Goal: Transaction & Acquisition: Purchase product/service

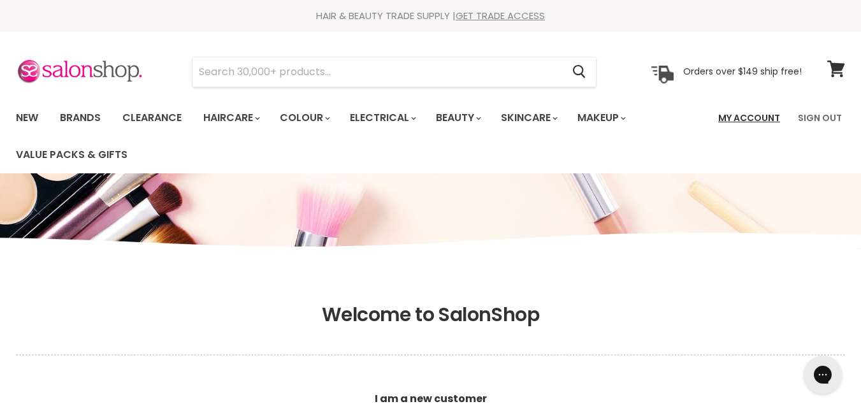
click at [734, 121] on link "My Account" at bounding box center [749, 118] width 77 height 27
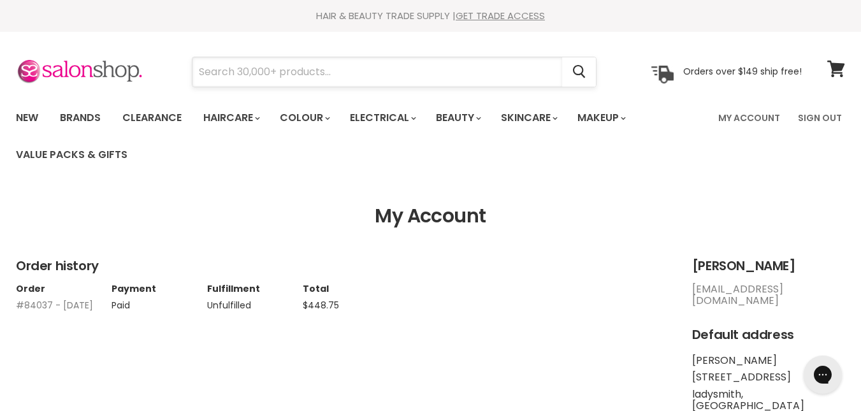
click at [340, 73] on input "Search" at bounding box center [377, 71] width 370 height 29
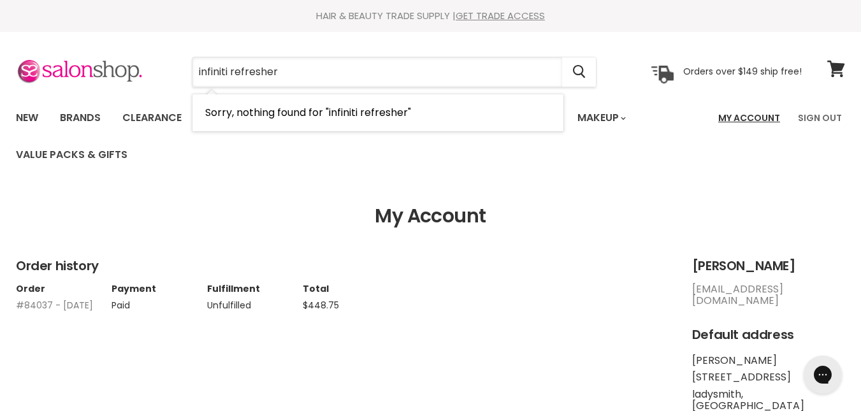
type input "infiniti refresher"
click at [728, 118] on link "My Account" at bounding box center [749, 118] width 77 height 27
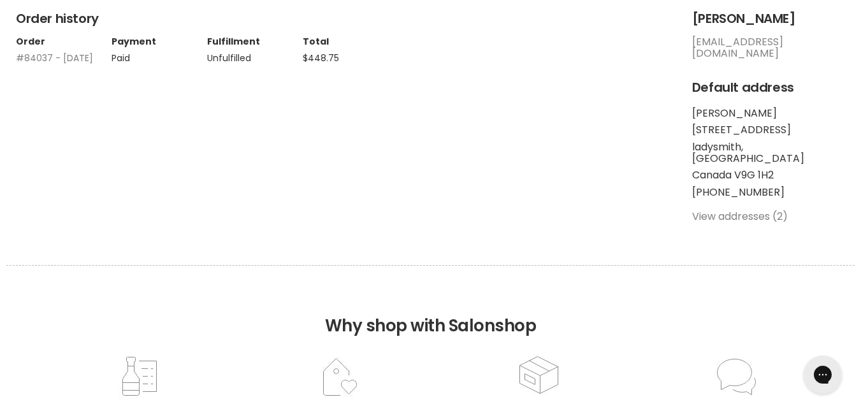
scroll to position [279, 0]
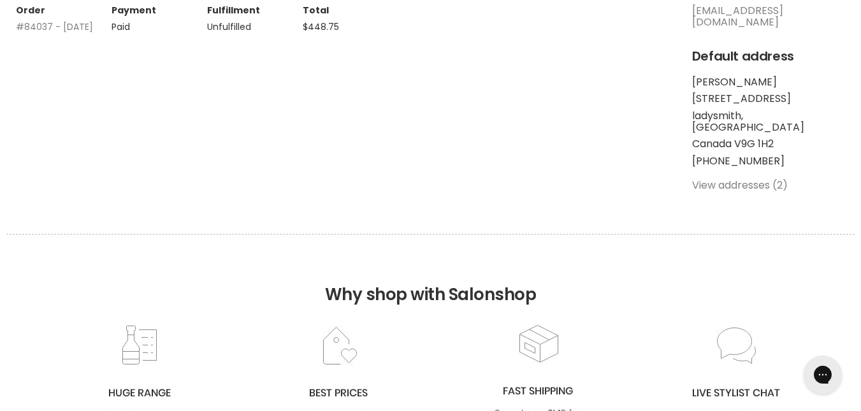
drag, startPoint x: 856, startPoint y: 224, endPoint x: 868, endPoint y: 166, distance: 59.2
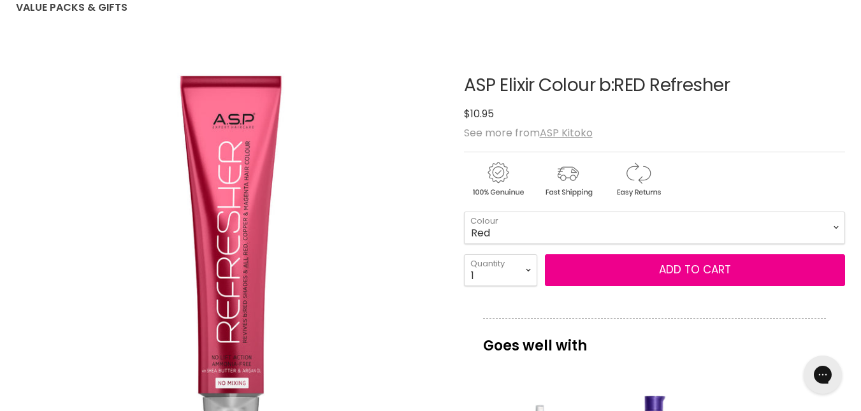
scroll to position [151, 0]
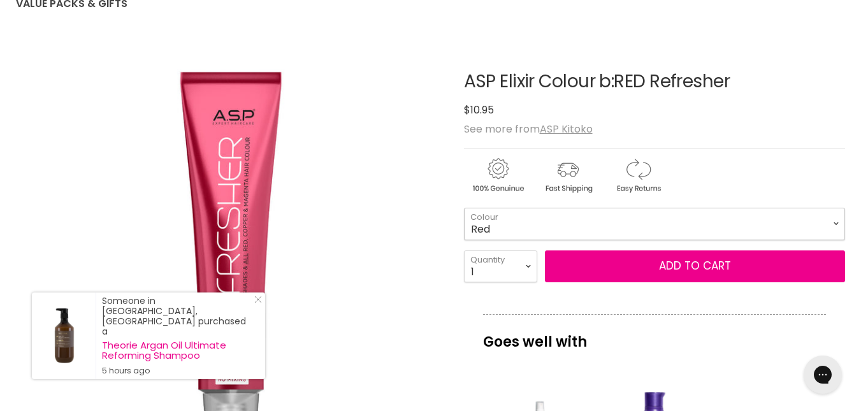
click at [836, 222] on select "Red Red Copper Copper Red Violet Magenta" at bounding box center [654, 224] width 381 height 32
click at [820, 102] on div "$10.95" at bounding box center [654, 109] width 381 height 17
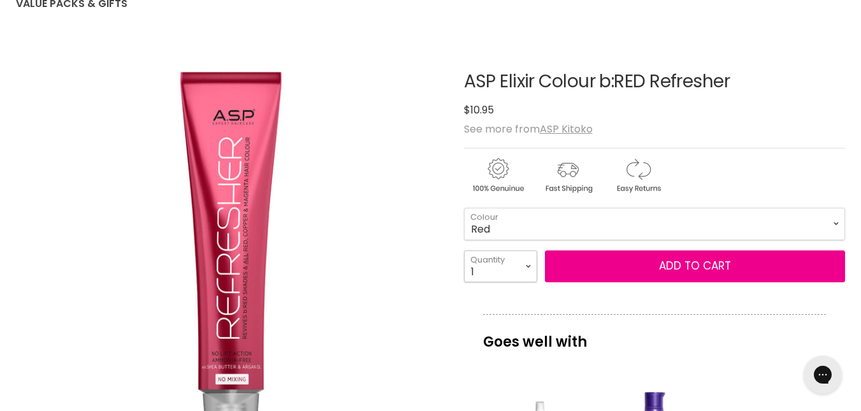
click at [527, 266] on select "1 2 3 4 5 6 7 8 9 10+" at bounding box center [500, 266] width 73 height 32
select select "4"
click at [464, 250] on select "1 2 3 4 5 6 7 8 9 10+" at bounding box center [500, 266] width 73 height 32
type input "4"
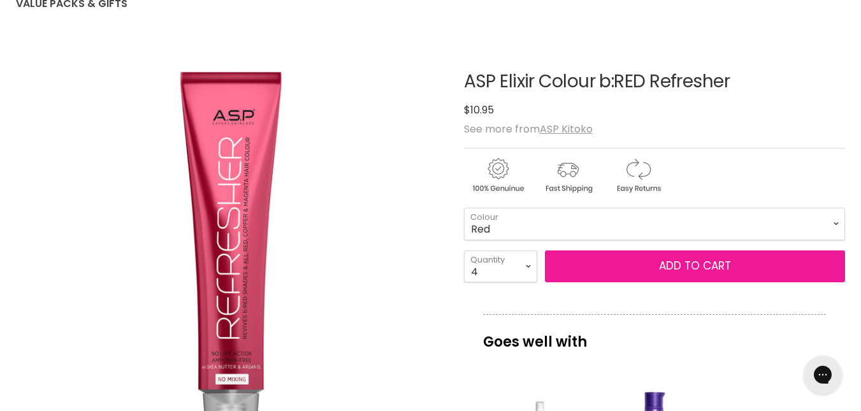
click at [737, 271] on button "Add to cart" at bounding box center [695, 266] width 300 height 32
click at [714, 264] on span "Add to cart" at bounding box center [695, 265] width 72 height 15
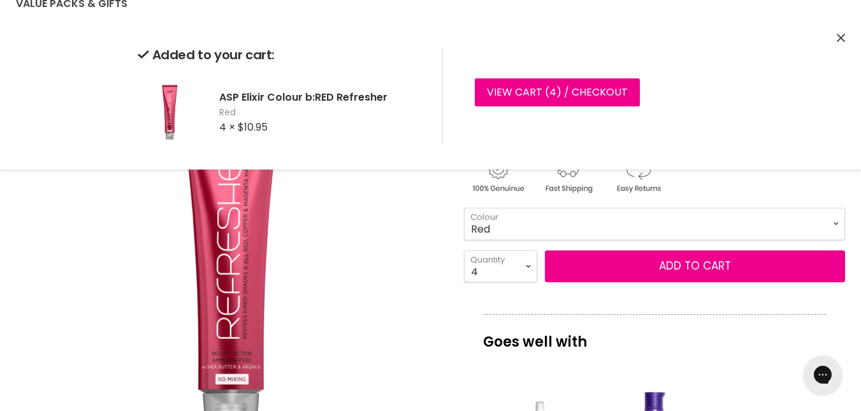
click at [834, 222] on select "Red Red Copper Copper Red Violet Magenta" at bounding box center [654, 224] width 381 height 32
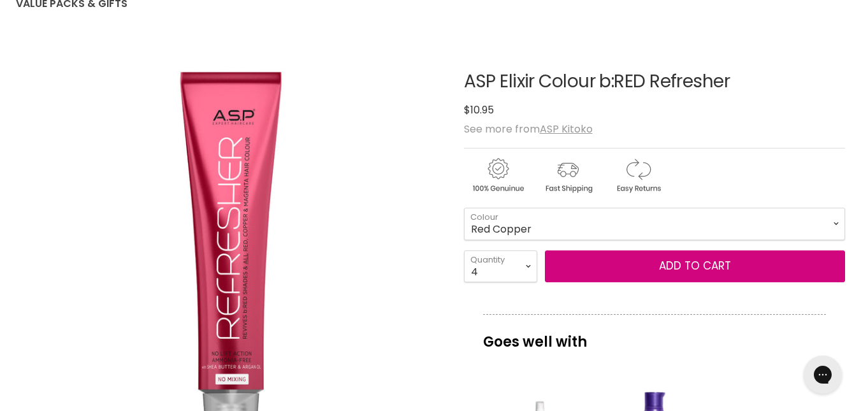
click at [464, 208] on select "Red Red Copper Copper Red Violet Magenta" at bounding box center [654, 224] width 381 height 32
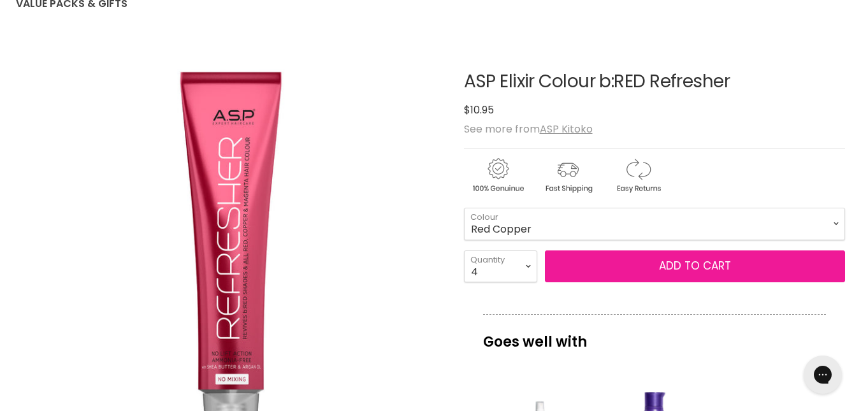
click at [657, 268] on button "Add to cart" at bounding box center [695, 266] width 300 height 32
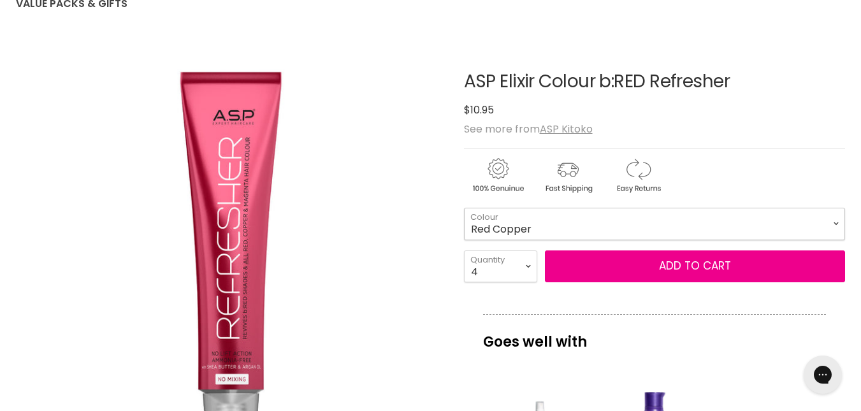
click at [838, 221] on select "Red Red Copper Copper Red Violet Magenta" at bounding box center [654, 224] width 381 height 32
click at [464, 208] on select "Red Red Copper Copper Red Violet Magenta" at bounding box center [654, 224] width 381 height 32
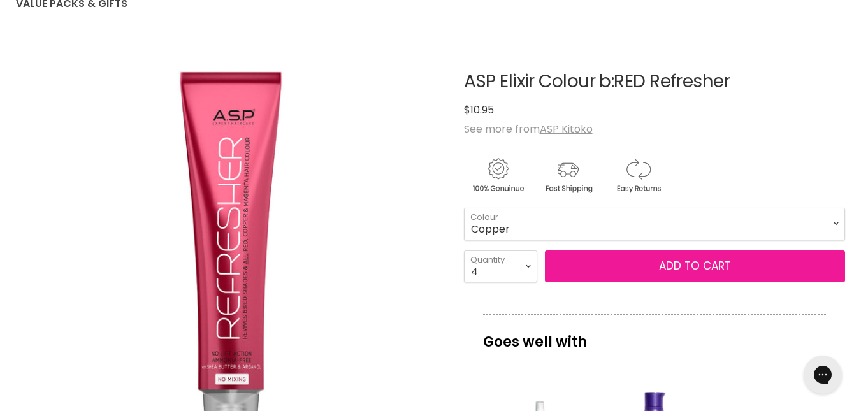
click at [598, 266] on button "Add to cart" at bounding box center [695, 266] width 300 height 32
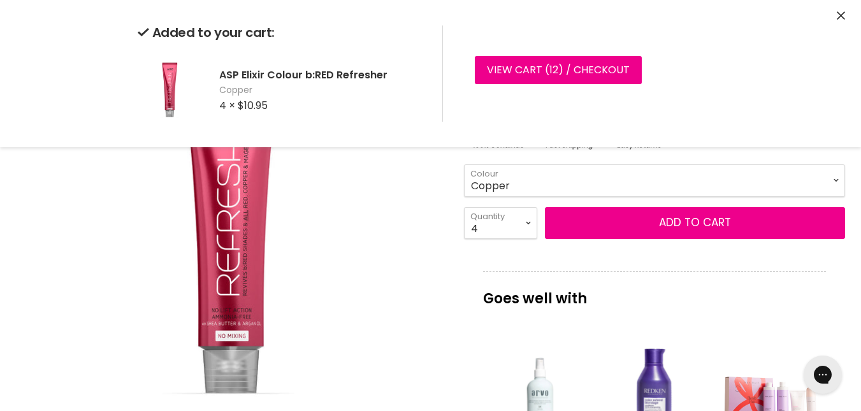
scroll to position [173, 0]
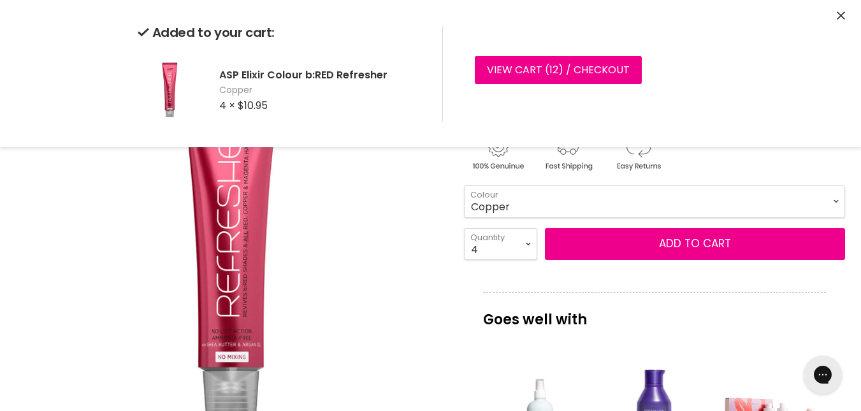
click at [527, 243] on select "1 2 3 4 5 6 7 8 9 10+" at bounding box center [500, 244] width 73 height 32
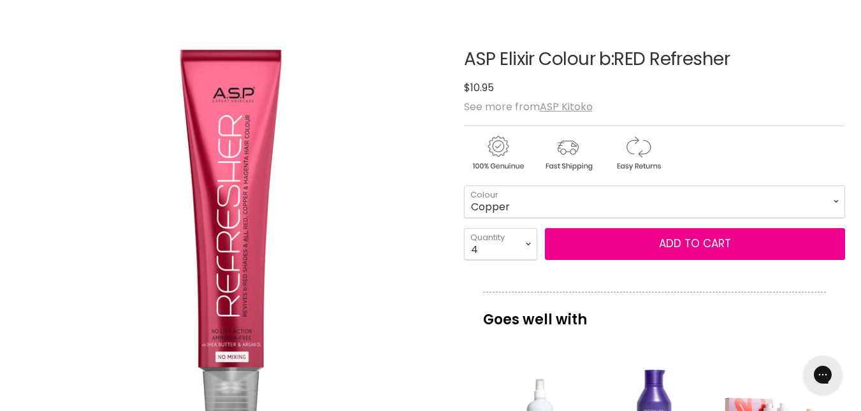
click at [598, 317] on p "Goes well with" at bounding box center [654, 313] width 343 height 42
click at [837, 199] on select "Red Red Copper Copper Red Violet Magenta" at bounding box center [654, 201] width 381 height 32
click at [464, 185] on select "Red Red Copper Copper Red Violet Magenta" at bounding box center [654, 201] width 381 height 32
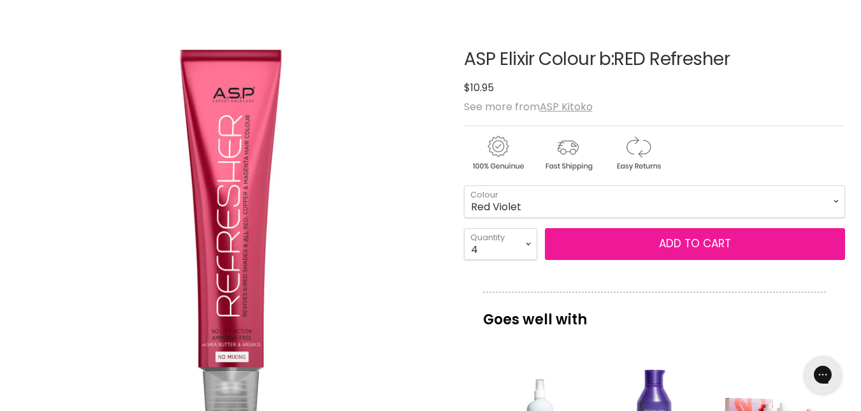
click at [676, 249] on button "Add to cart" at bounding box center [695, 244] width 300 height 32
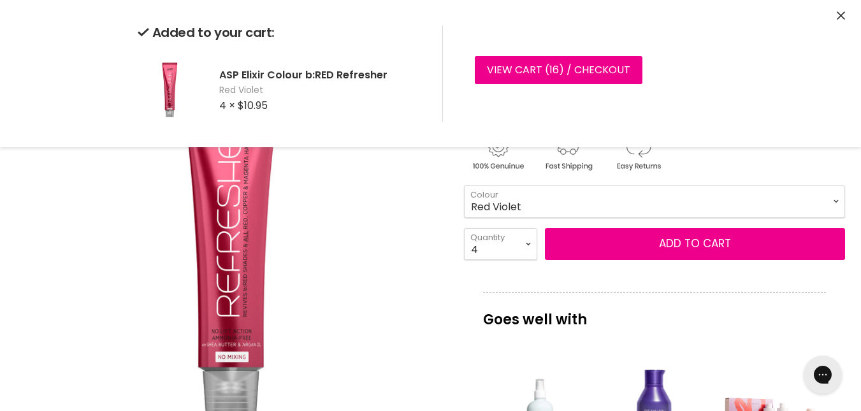
click at [835, 200] on select "Red Red Copper Copper Red Violet Magenta" at bounding box center [654, 201] width 381 height 32
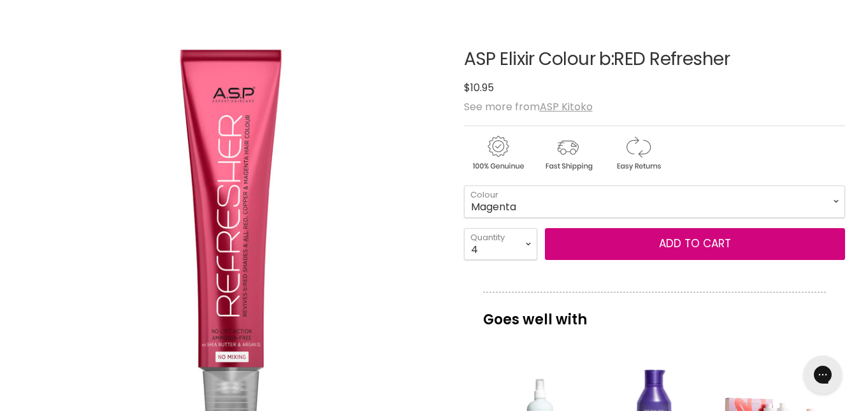
click at [464, 185] on select "Red Red Copper Copper Red Violet Magenta" at bounding box center [654, 201] width 381 height 32
select select "Magenta"
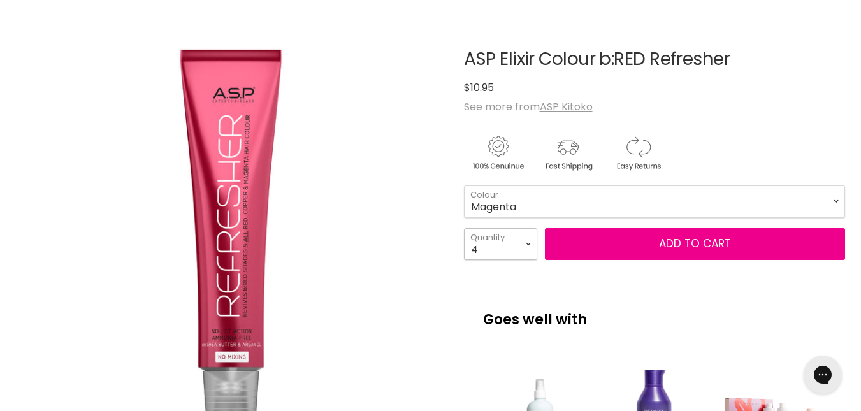
click at [528, 242] on select "1 2 3 4 5 6 7 8 9 10+" at bounding box center [500, 244] width 73 height 32
select select "6"
click at [464, 228] on select "1 2 3 4 5 6 7 8 9 10+" at bounding box center [500, 244] width 73 height 32
type input "6"
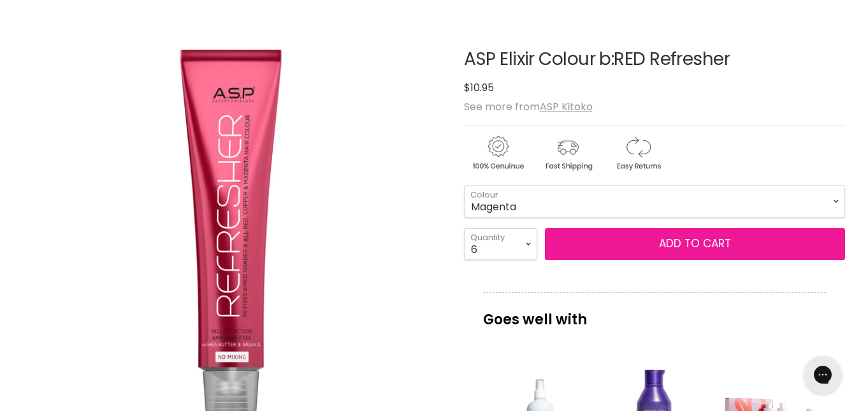
click at [664, 250] on button "Add to cart" at bounding box center [695, 244] width 300 height 32
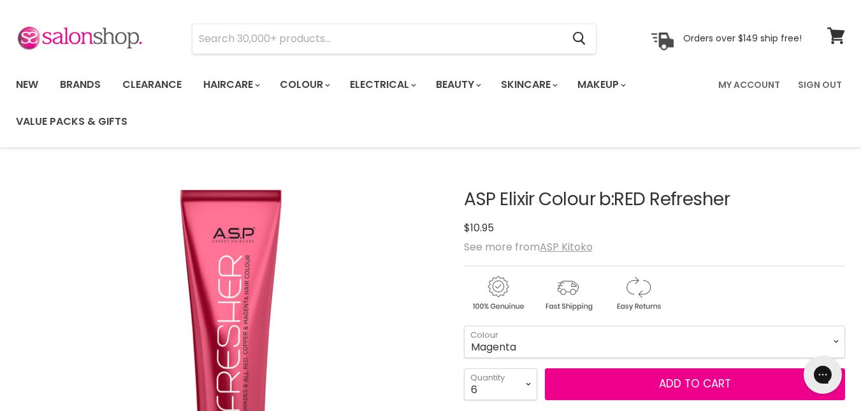
scroll to position [2, 0]
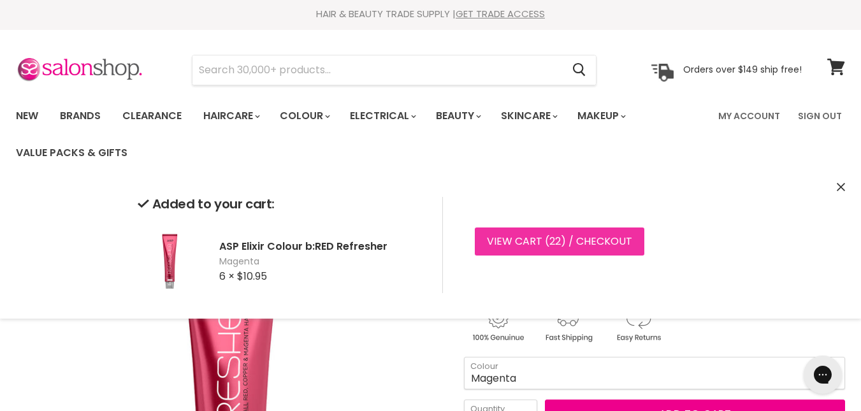
click at [503, 242] on link "View cart ( 22 ) / Checkout" at bounding box center [560, 242] width 170 height 28
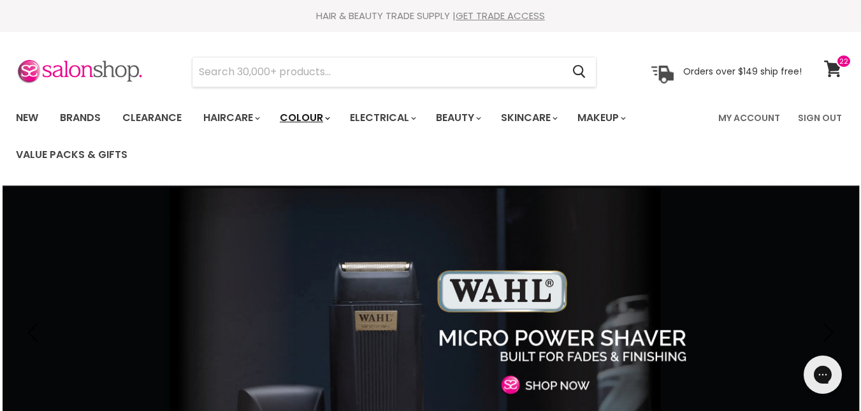
click at [308, 117] on link "Colour" at bounding box center [304, 118] width 68 height 27
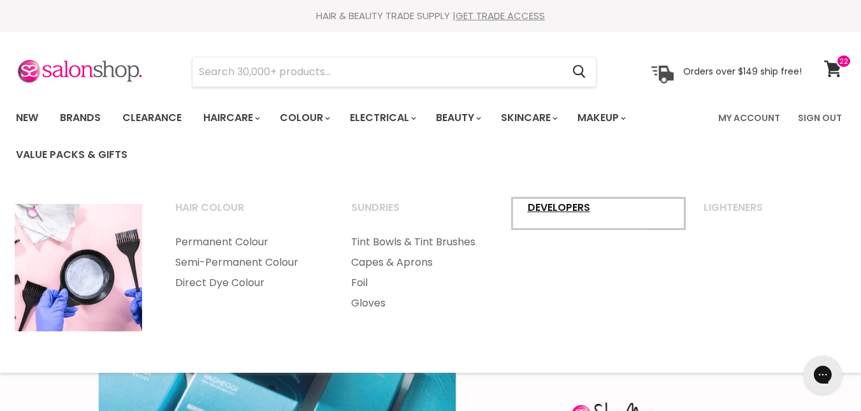
click at [552, 206] on link "Developers" at bounding box center [598, 214] width 173 height 32
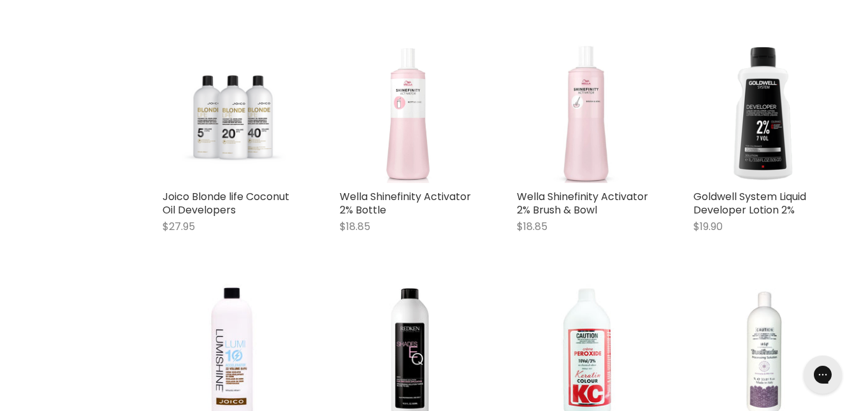
scroll to position [1066, 0]
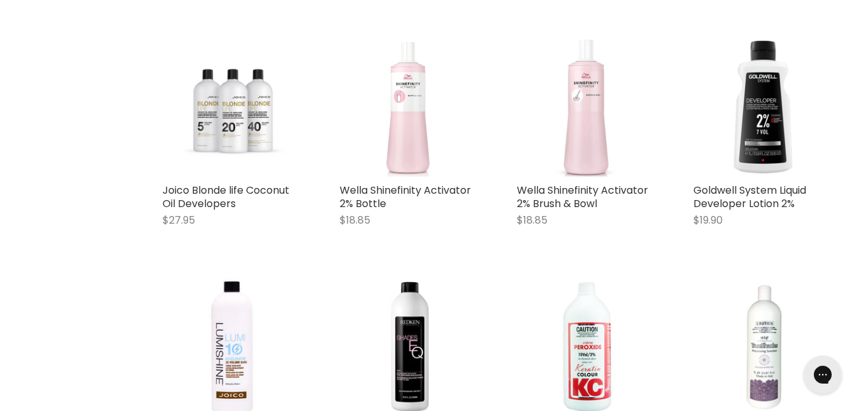
drag, startPoint x: 864, startPoint y: 26, endPoint x: 860, endPoint y: 129, distance: 103.3
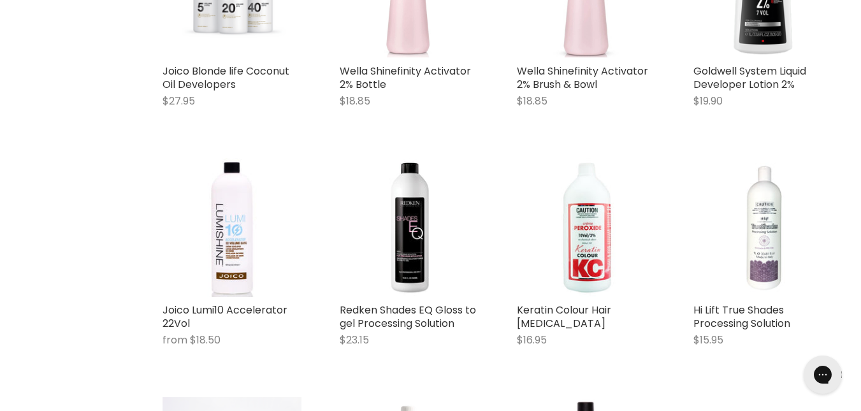
scroll to position [1192, 0]
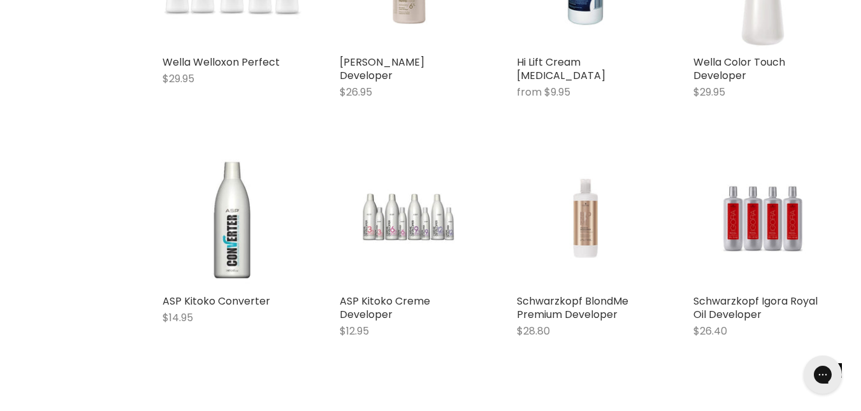
scroll to position [4099, 0]
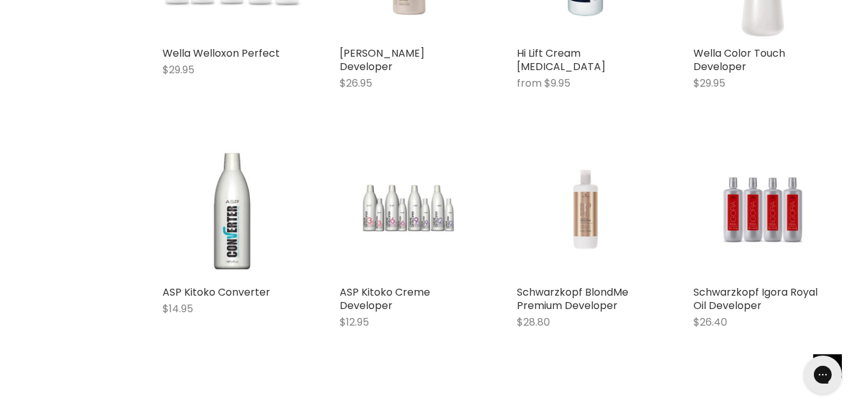
drag, startPoint x: 850, startPoint y: 387, endPoint x: 848, endPoint y: 410, distance: 23.7
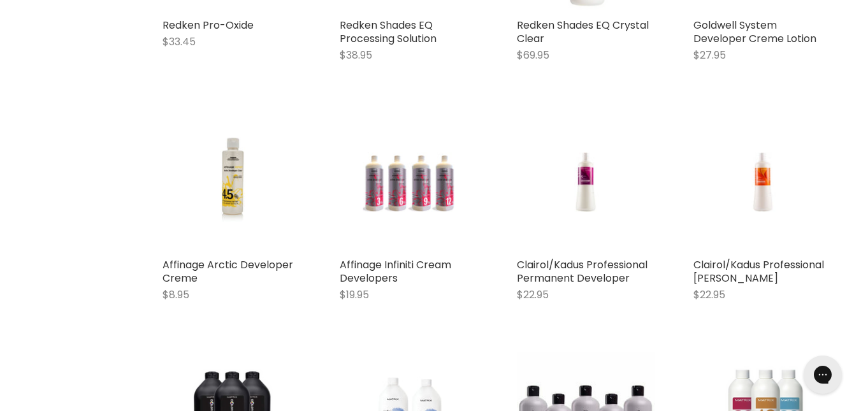
scroll to position [2922, 0]
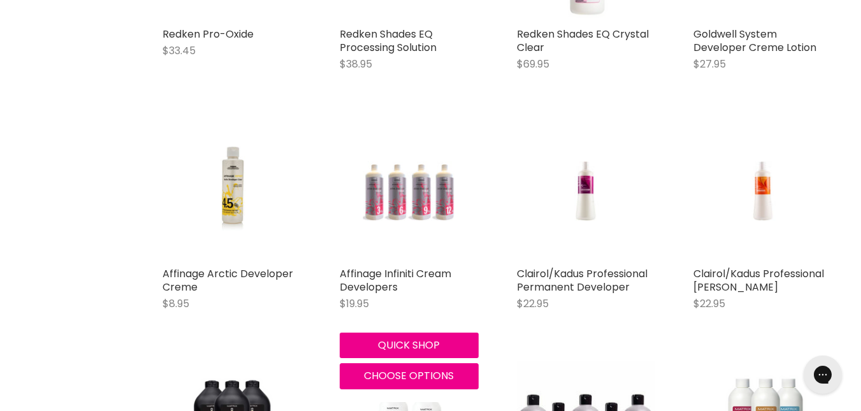
click at [414, 182] on img "Main content" at bounding box center [409, 191] width 92 height 139
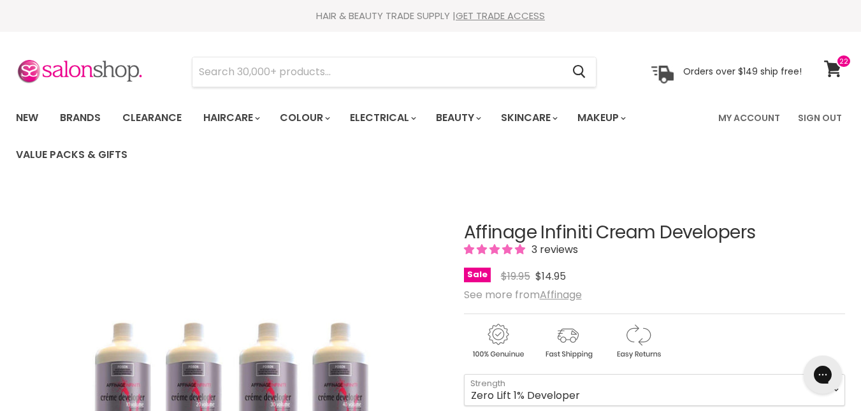
click at [558, 250] on span "3 reviews" at bounding box center [553, 249] width 50 height 15
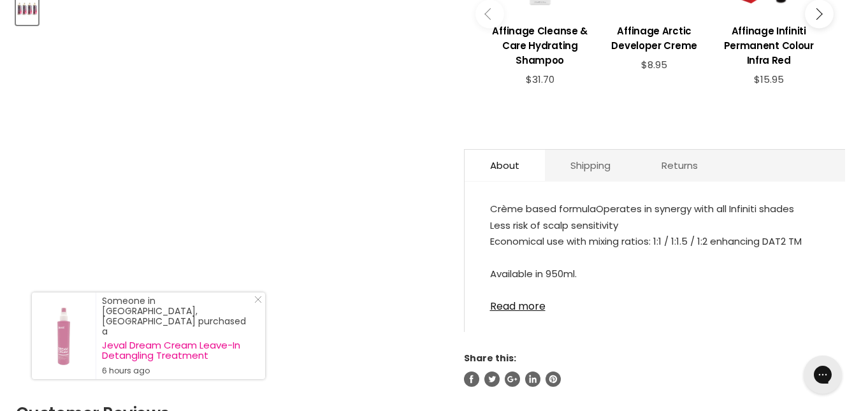
scroll to position [634, 0]
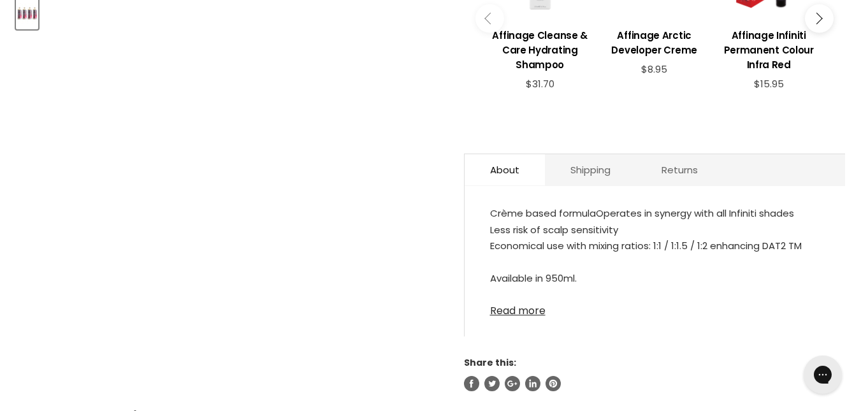
click at [531, 298] on link "Read more" at bounding box center [654, 307] width 329 height 19
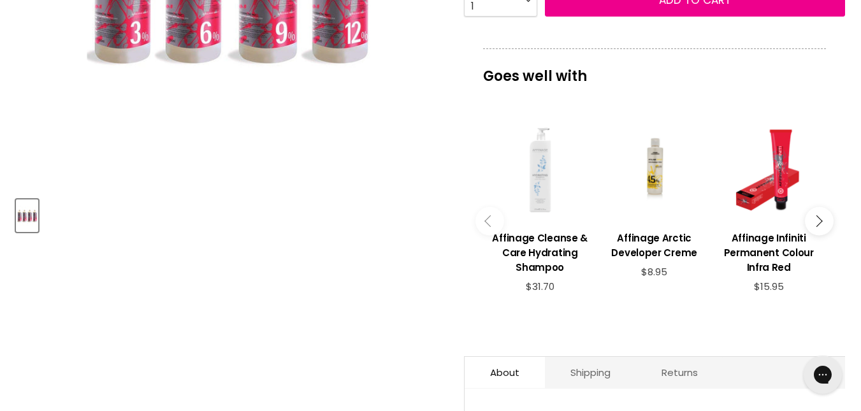
scroll to position [409, 0]
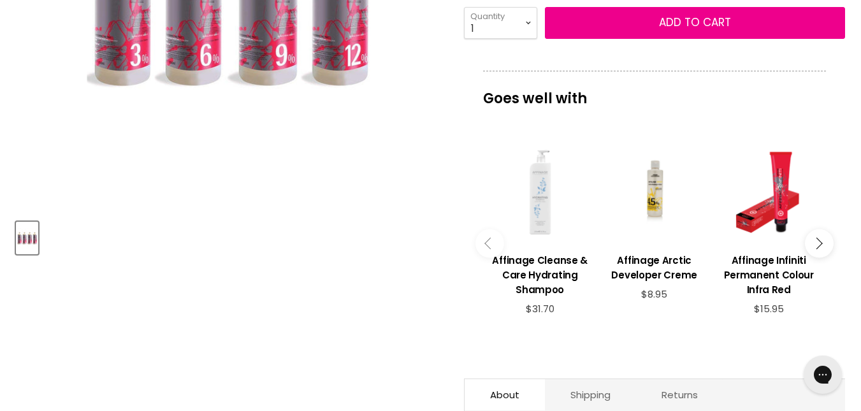
drag, startPoint x: 860, startPoint y: 123, endPoint x: 860, endPoint y: 115, distance: 8.3
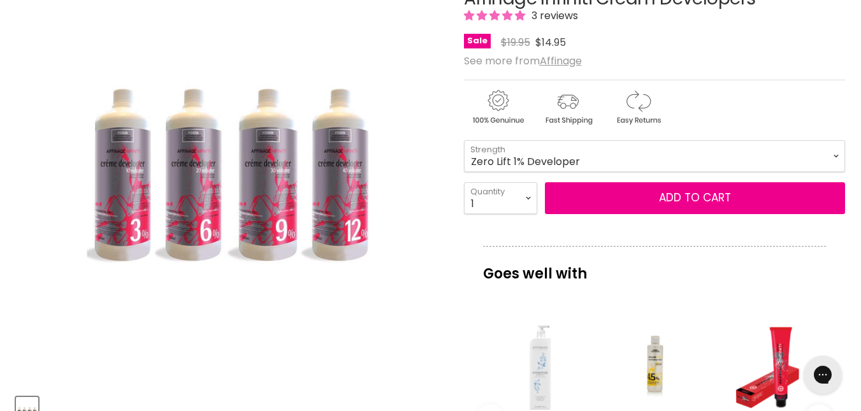
scroll to position [229, 0]
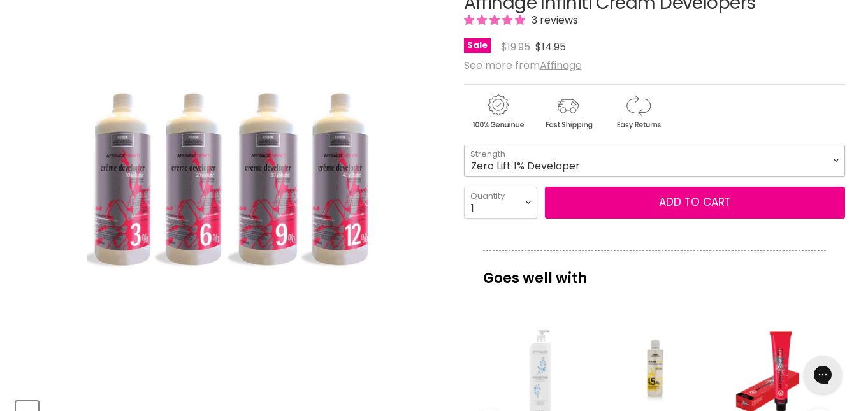
click at [835, 162] on select "Zero Lift 1% Developer 5 Vol 10 Vol 20 Vol 30 Vol 40 Vol" at bounding box center [654, 161] width 381 height 32
click at [709, 159] on select "Zero Lift 1% Developer 5 Vol 10 Vol 20 Vol 30 Vol 40 Vol" at bounding box center [654, 161] width 381 height 32
click at [529, 201] on select "1 2 3 4 5 6 7 8 9 10+" at bounding box center [500, 203] width 73 height 32
select select "2"
click at [464, 187] on select "1 2 3 4 5 6 7 8 9 10+" at bounding box center [500, 203] width 73 height 32
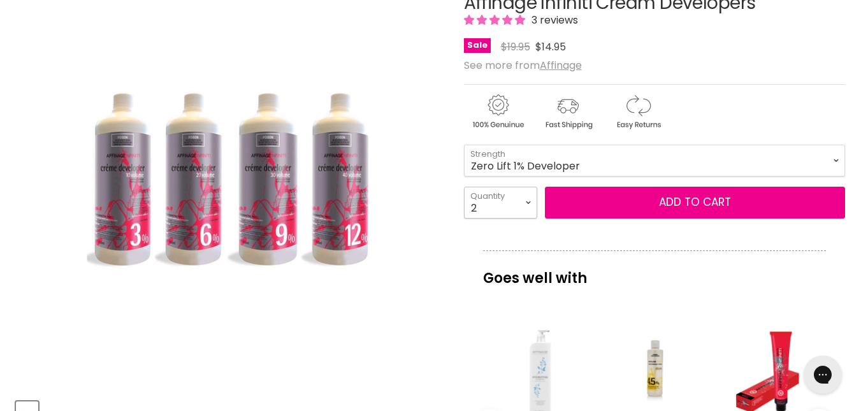
type input "2"
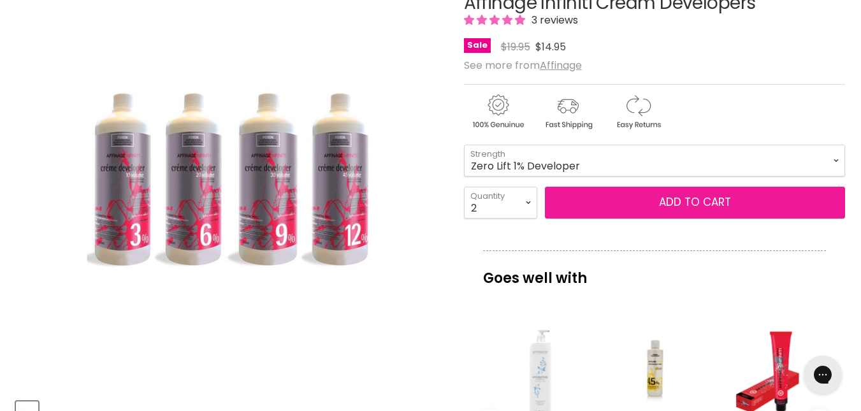
click at [679, 204] on span "Add to cart" at bounding box center [695, 201] width 72 height 15
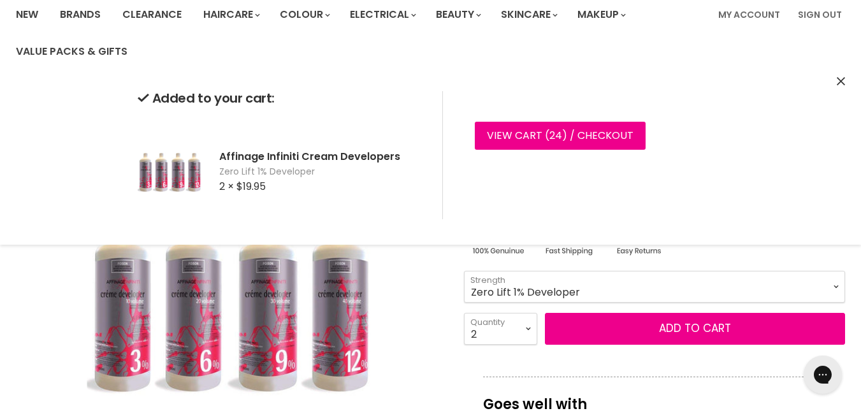
scroll to position [99, 0]
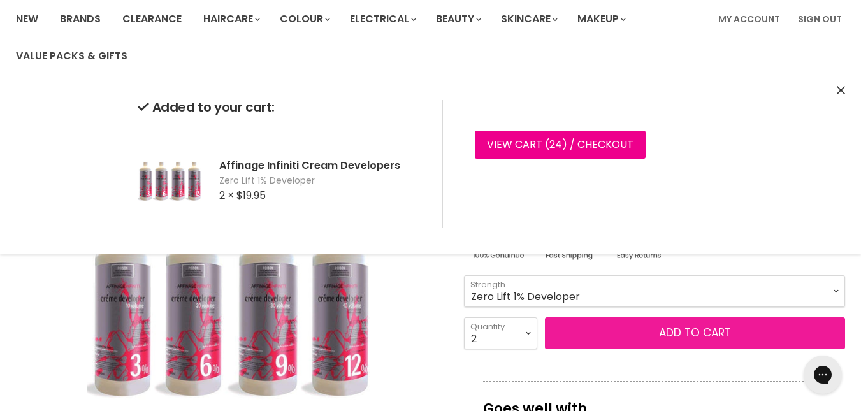
click at [701, 331] on span "Add to cart" at bounding box center [695, 332] width 72 height 15
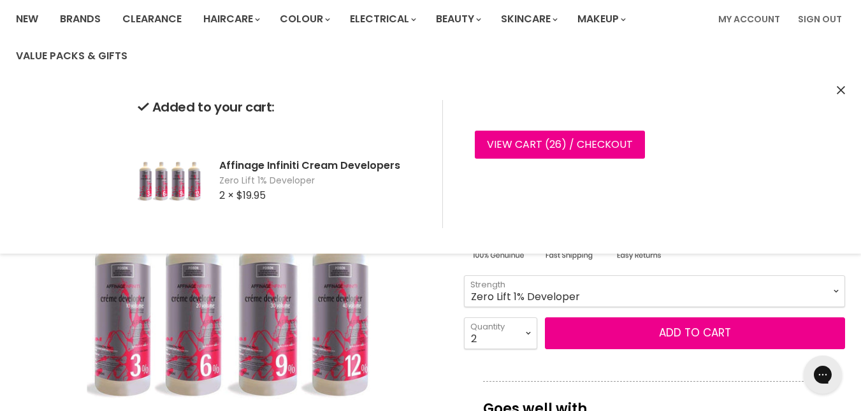
click at [837, 289] on select "Zero Lift 1% Developer 5 Vol 10 Vol 20 Vol 30 Vol 40 Vol" at bounding box center [654, 291] width 381 height 32
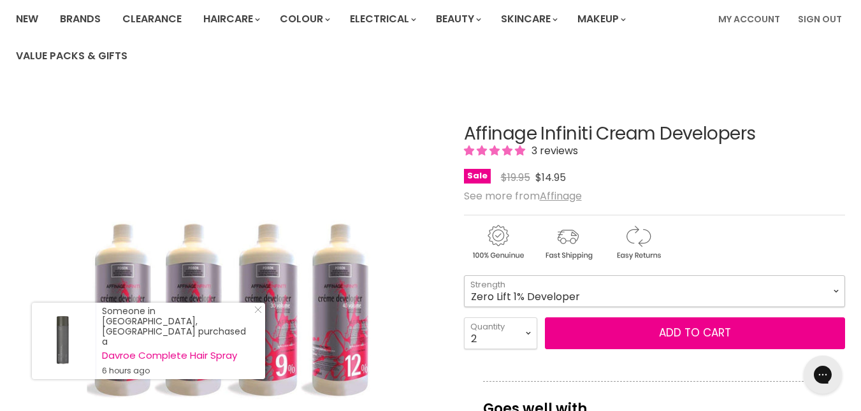
click at [836, 292] on select "Zero Lift 1% Developer 5 Vol 10 Vol 20 Vol 30 Vol 40 Vol" at bounding box center [654, 291] width 381 height 32
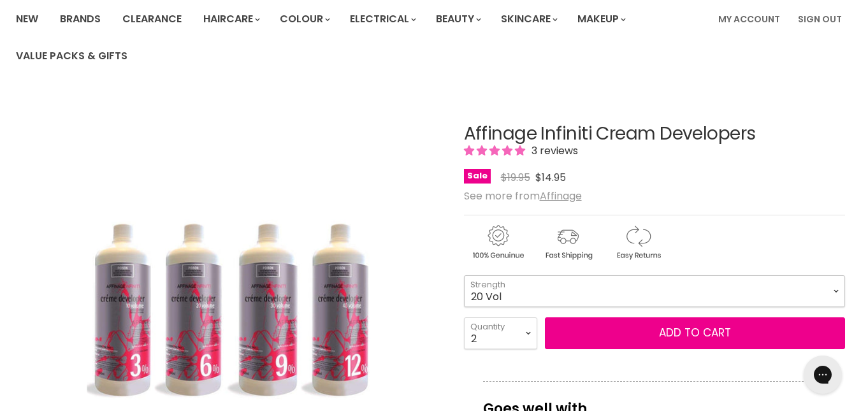
click at [464, 275] on select "Zero Lift 1% Developer 5 Vol 10 Vol 20 Vol 30 Vol 40 Vol" at bounding box center [654, 291] width 381 height 32
select select "20 Vol"
click at [721, 218] on div "Main content" at bounding box center [654, 240] width 381 height 50
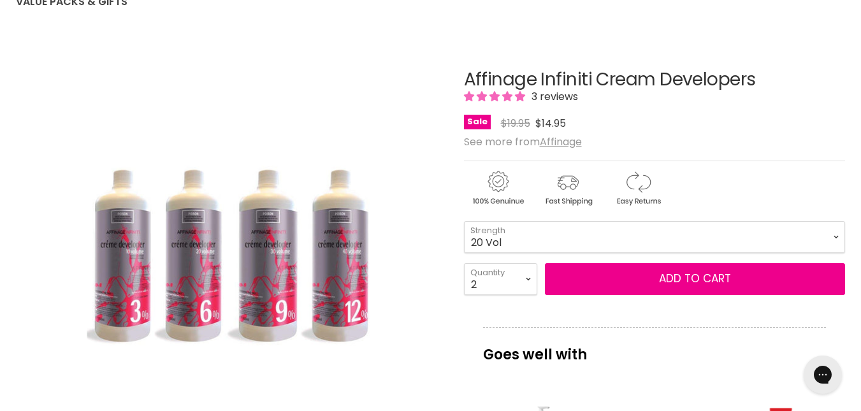
scroll to position [157, 0]
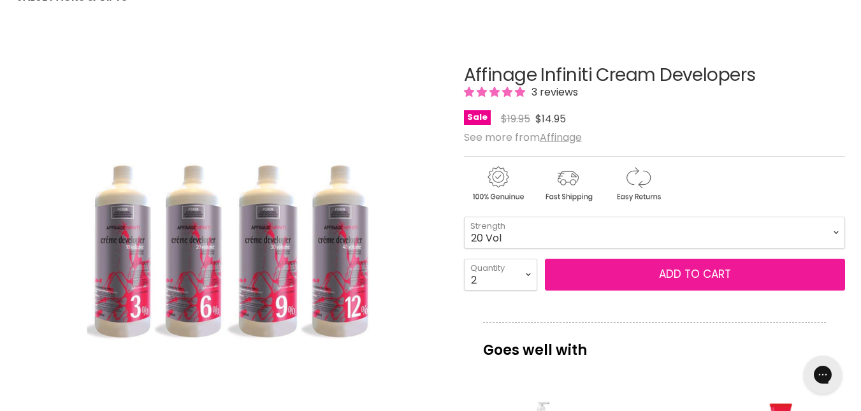
click at [667, 271] on button "Add to cart" at bounding box center [695, 275] width 300 height 32
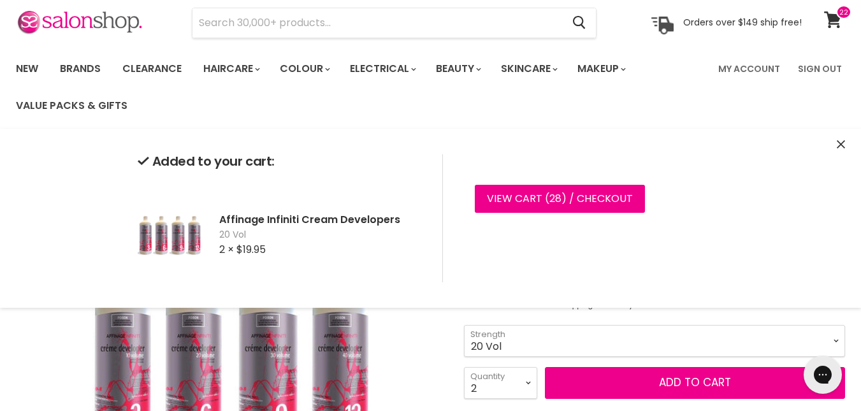
scroll to position [40, 0]
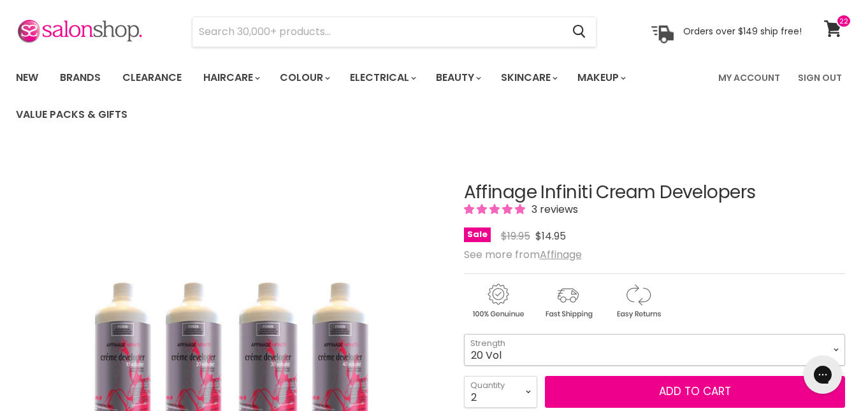
click at [836, 347] on select "Zero Lift 1% Developer 5 Vol 10 Vol 20 Vol 30 Vol 40 Vol" at bounding box center [654, 350] width 381 height 32
click at [464, 334] on select "Zero Lift 1% Developer 5 Vol 10 Vol 20 Vol 30 Vol 40 Vol" at bounding box center [654, 350] width 381 height 32
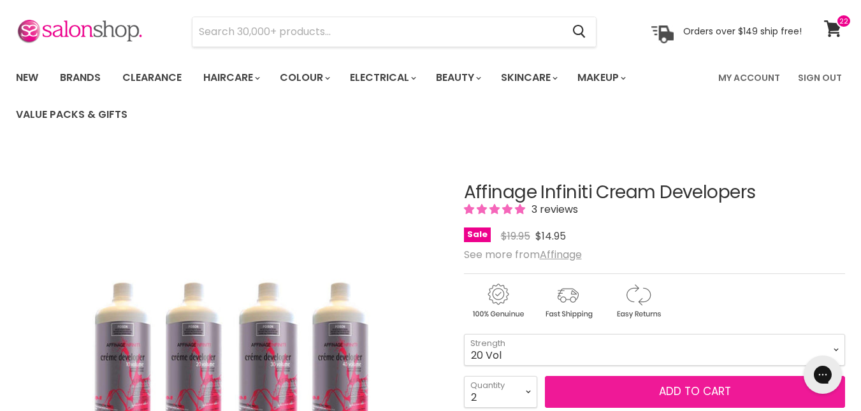
click at [626, 388] on button "Add to cart" at bounding box center [695, 392] width 300 height 32
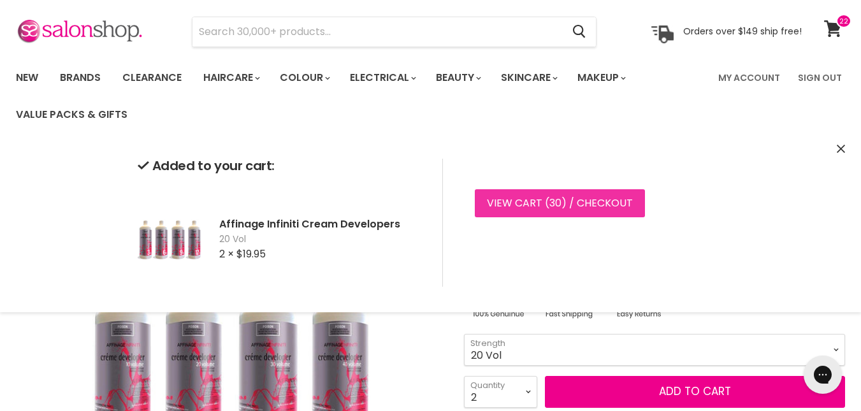
click at [522, 203] on link "View cart ( 30 ) / Checkout" at bounding box center [560, 203] width 170 height 28
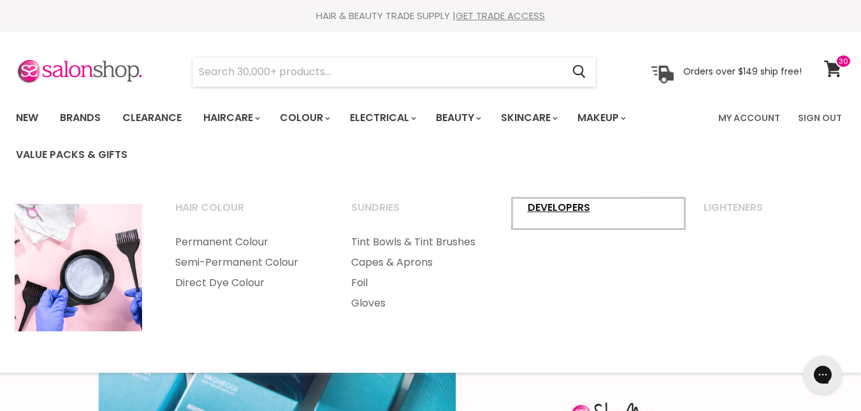
click at [556, 204] on link "Developers" at bounding box center [598, 214] width 173 height 32
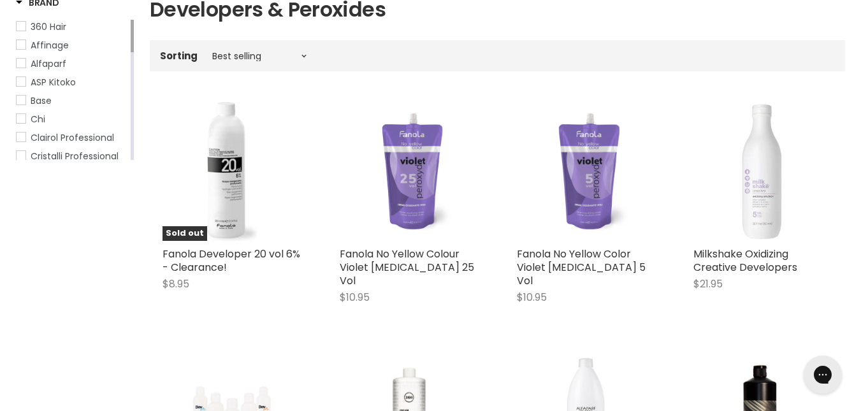
scroll to position [265, 0]
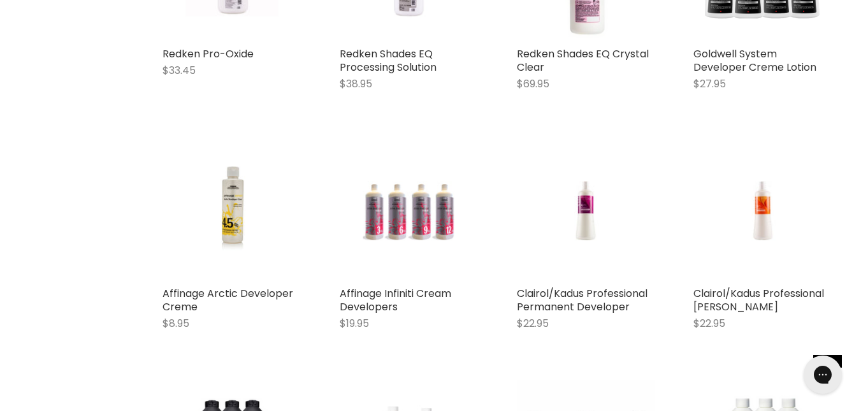
scroll to position [2911, 0]
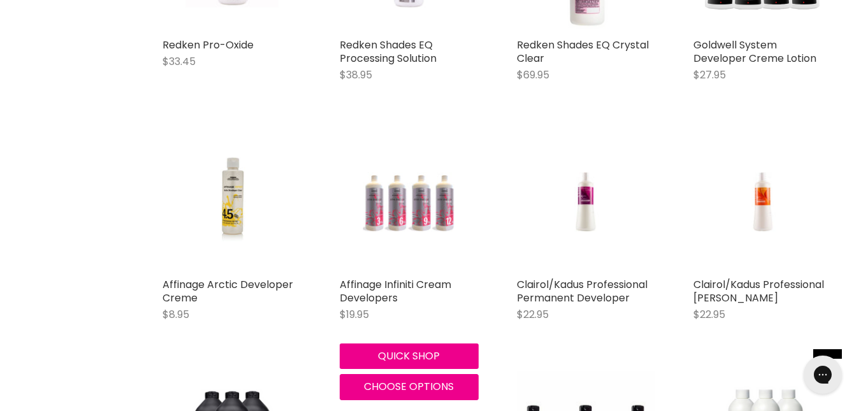
click at [393, 202] on img "Main content" at bounding box center [409, 202] width 92 height 139
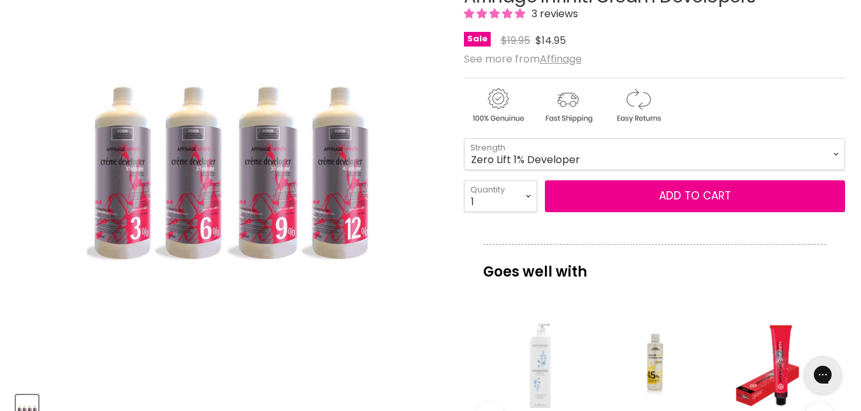
scroll to position [219, 0]
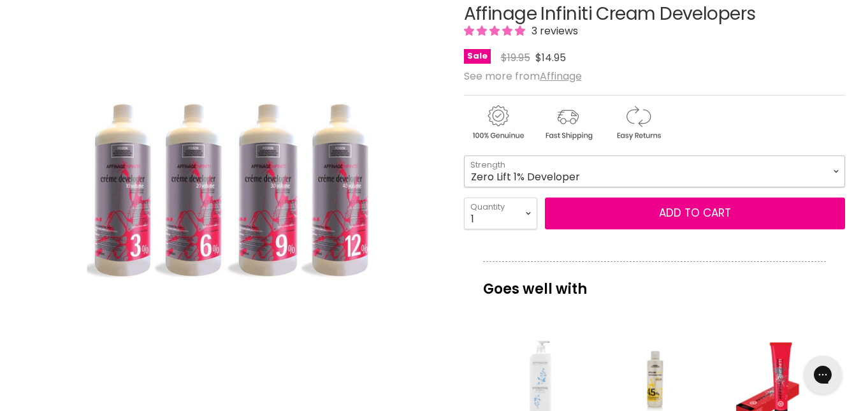
click at [837, 170] on select "Zero Lift 1% Developer 5 Vol 10 Vol 20 Vol 30 Vol 40 Vol" at bounding box center [654, 172] width 381 height 32
click at [464, 156] on select "Zero Lift 1% Developer 5 Vol 10 Vol 20 Vol 30 Vol 40 Vol" at bounding box center [654, 172] width 381 height 32
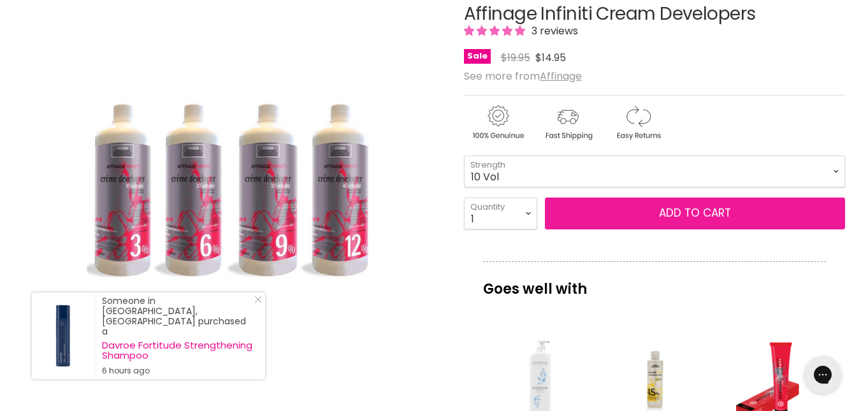
click at [664, 210] on button "Add to cart" at bounding box center [695, 214] width 300 height 32
click at [669, 210] on button "Add to cart" at bounding box center [695, 214] width 300 height 32
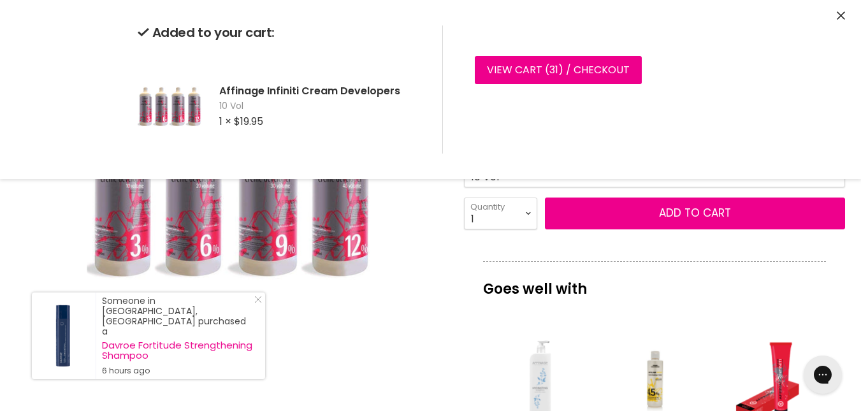
click at [671, 280] on p "Goes well with" at bounding box center [654, 282] width 343 height 42
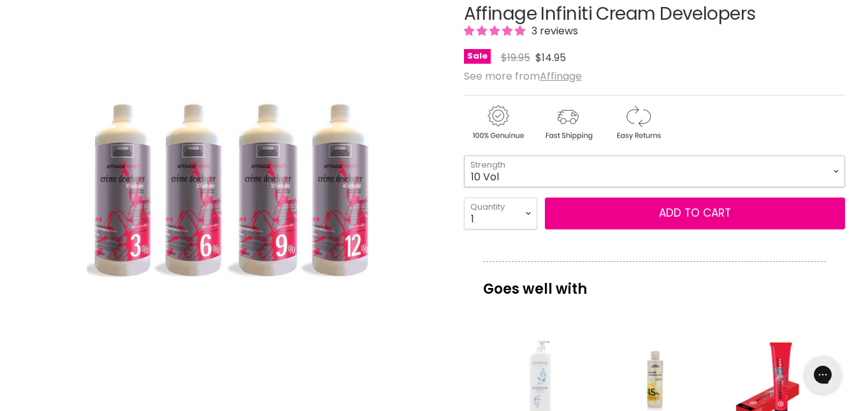
click at [833, 171] on select "Zero Lift 1% Developer 5 Vol 10 Vol 20 Vol 30 Vol 40 Vol" at bounding box center [654, 172] width 381 height 32
click at [464, 156] on select "Zero Lift 1% Developer 5 Vol 10 Vol 20 Vol 30 Vol 40 Vol" at bounding box center [654, 172] width 381 height 32
click at [702, 275] on p "Goes well with" at bounding box center [654, 282] width 343 height 42
click at [835, 170] on select "Zero Lift 1% Developer 5 Vol 10 Vol 20 Vol 30 Vol 40 Vol" at bounding box center [654, 172] width 381 height 32
click at [464, 156] on select "Zero Lift 1% Developer 5 Vol 10 Vol 20 Vol 30 Vol 40 Vol" at bounding box center [654, 172] width 381 height 32
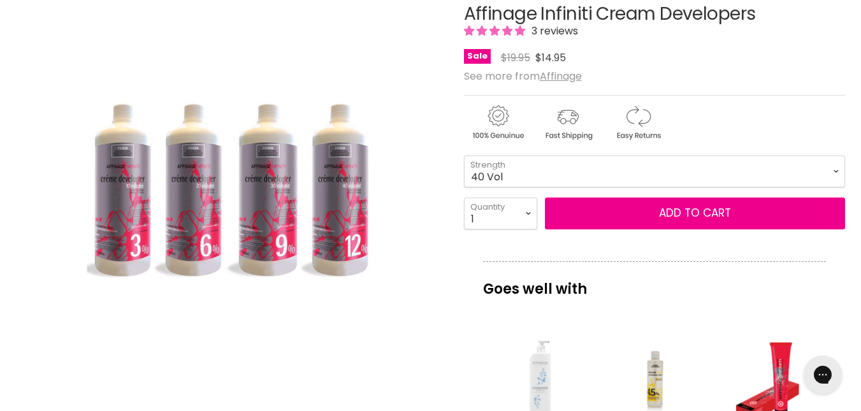
click at [745, 301] on p "Goes well with" at bounding box center [654, 282] width 343 height 42
click at [744, 301] on p "Goes well with" at bounding box center [654, 282] width 343 height 42
click at [721, 236] on div "Affinage Infiniti Cream Developers 3 reviews Sale Original Price $19.95 Current…" at bounding box center [654, 390] width 381 height 835
click at [837, 173] on select "Zero Lift 1% Developer 5 Vol 10 Vol 20 Vol 30 Vol 40 Vol" at bounding box center [654, 172] width 381 height 32
click at [464, 156] on select "Zero Lift 1% Developer 5 Vol 10 Vol 20 Vol 30 Vol 40 Vol" at bounding box center [654, 172] width 381 height 32
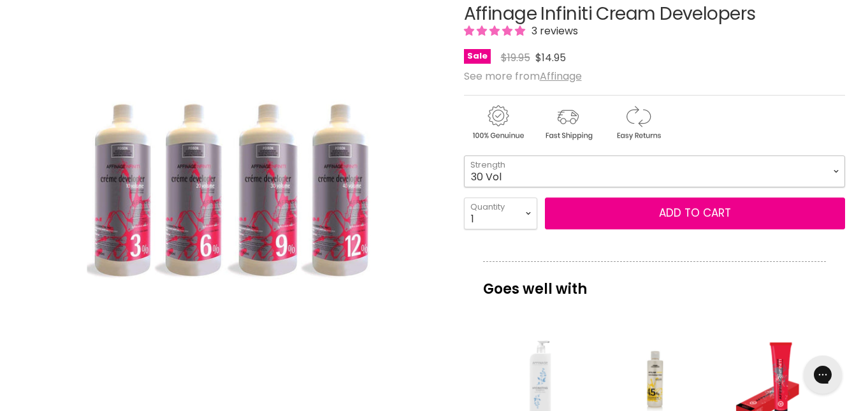
select select "30 Vol"
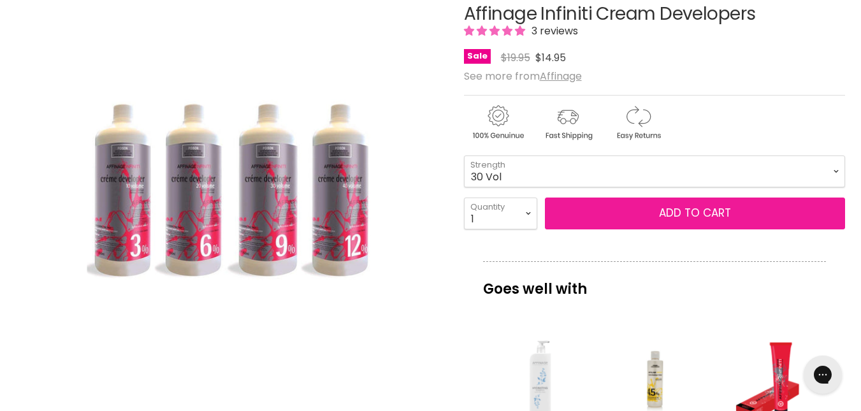
click at [687, 216] on button "Add to cart" at bounding box center [695, 214] width 300 height 32
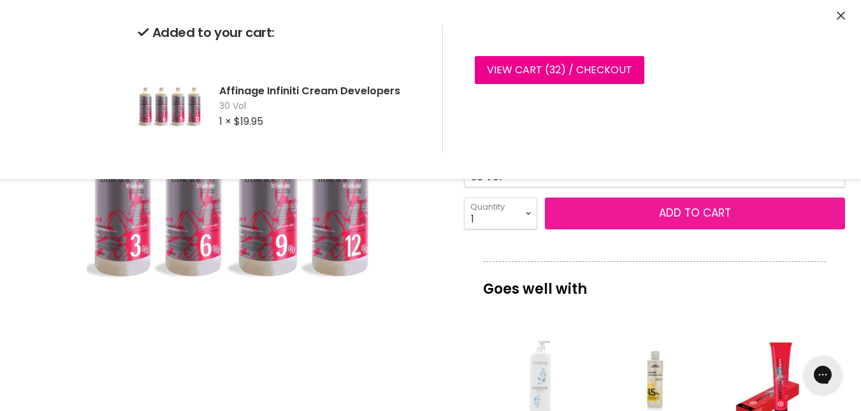
click at [691, 216] on button "Add to cart" at bounding box center [695, 214] width 300 height 32
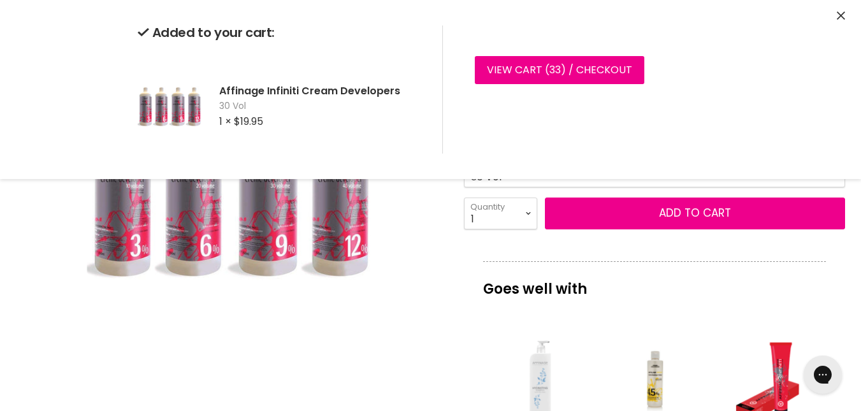
click at [691, 300] on p "Goes well with" at bounding box center [654, 282] width 343 height 42
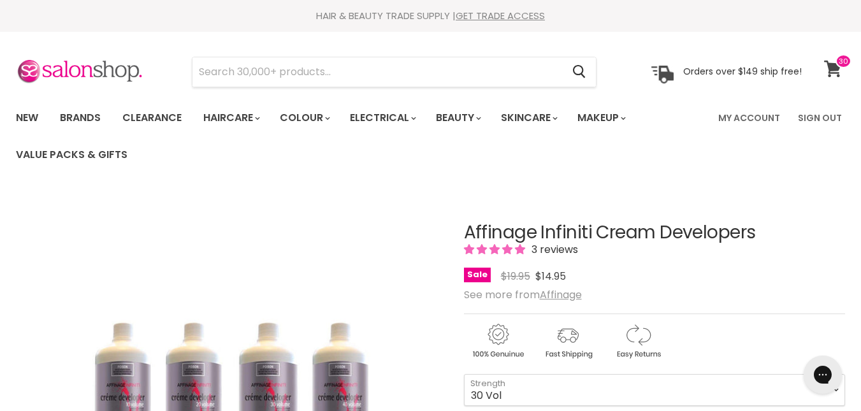
click at [832, 63] on icon at bounding box center [832, 69] width 17 height 17
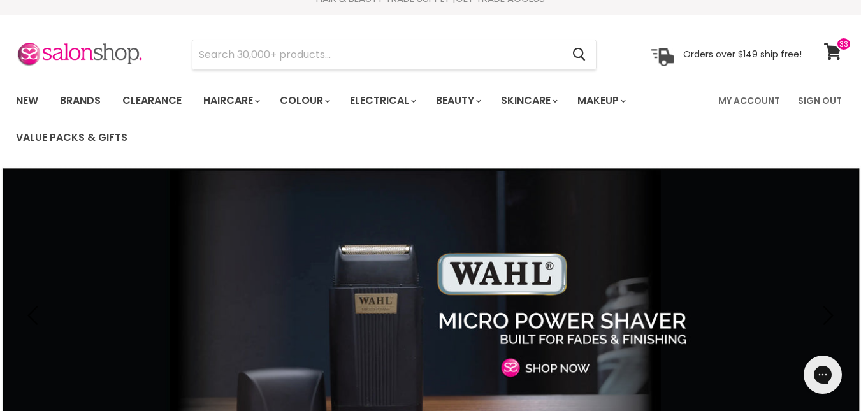
scroll to position [24, 0]
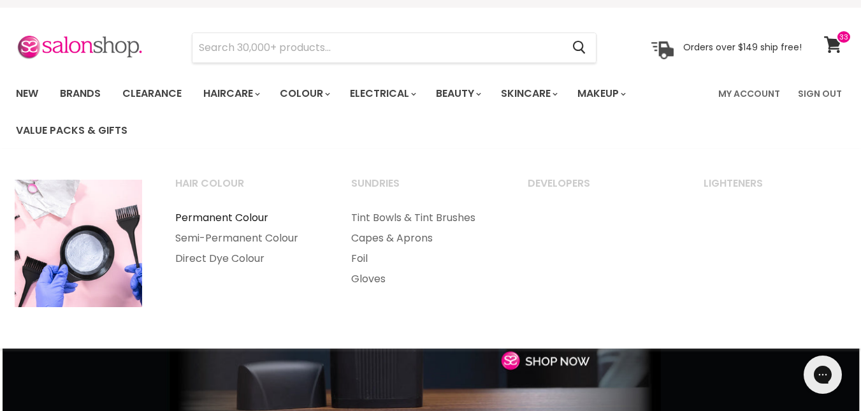
click at [243, 217] on link "Permanent Colour" at bounding box center [245, 218] width 173 height 20
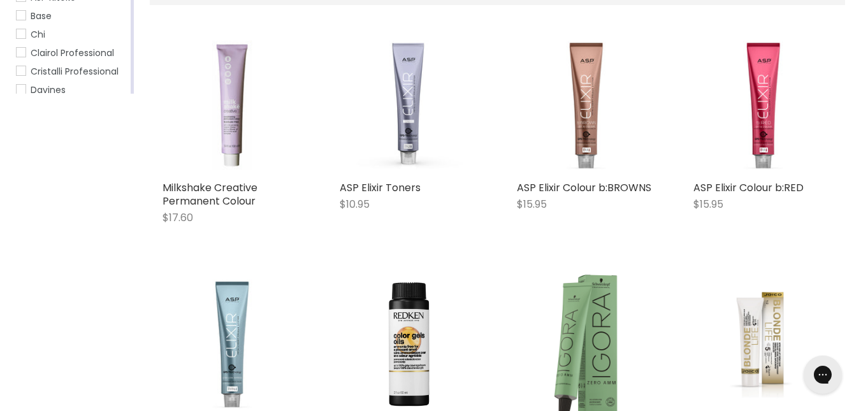
scroll to position [338, 0]
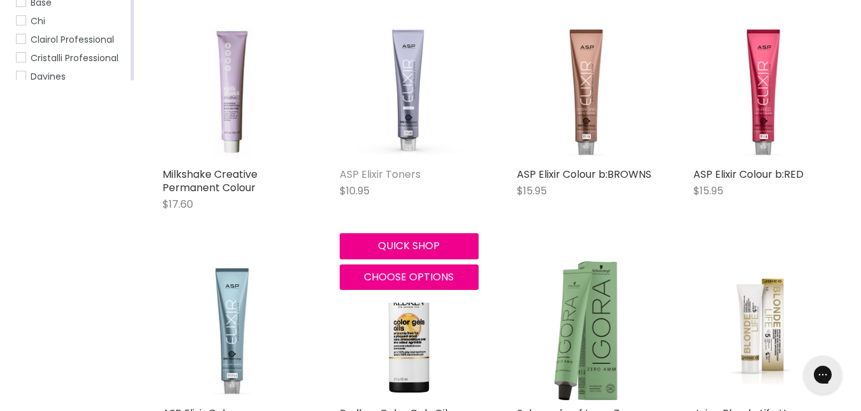
click at [382, 170] on link "ASP Elixir Toners" at bounding box center [380, 174] width 81 height 15
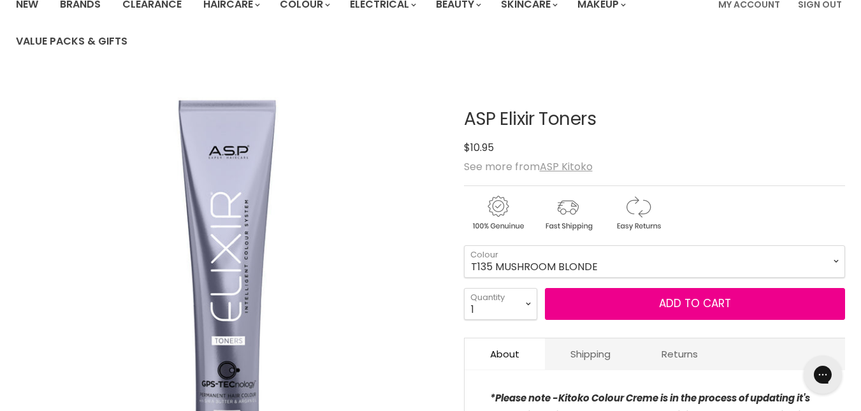
scroll to position [140, 0]
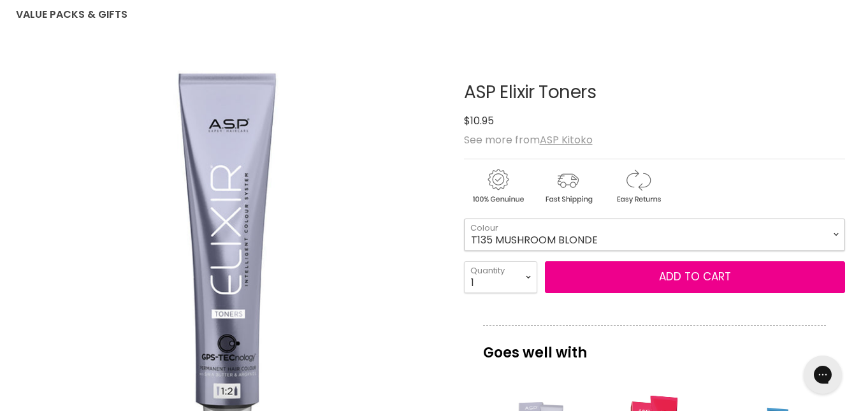
click at [836, 235] on select "T135 MUSHROOM BLONDE T2 PEARL BLONDE T21 ICE BLONDE T21S SUPER ICE BLONDE T22 L…" at bounding box center [654, 235] width 381 height 32
click at [464, 219] on select "T135 MUSHROOM BLONDE T2 PEARL BLONDE T21 ICE BLONDE T21S SUPER ICE BLONDE T22 L…" at bounding box center [654, 235] width 381 height 32
click at [837, 233] on select "T135 MUSHROOM BLONDE T2 PEARL BLONDE T21 ICE BLONDE T21S SUPER ICE BLONDE T22 L…" at bounding box center [654, 235] width 381 height 32
click at [835, 234] on select "T135 MUSHROOM BLONDE T2 PEARL BLONDE T21 ICE BLONDE T21S SUPER ICE BLONDE T22 L…" at bounding box center [654, 235] width 381 height 32
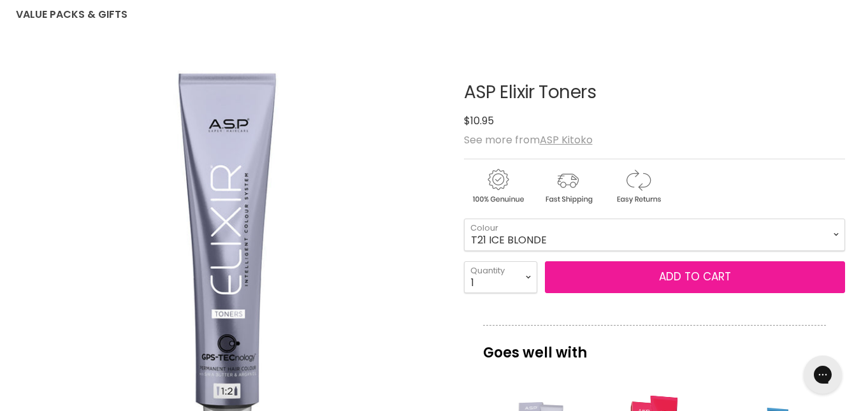
click at [723, 288] on button "Add to cart" at bounding box center [695, 277] width 300 height 32
click at [718, 278] on button "Add to cart" at bounding box center [695, 277] width 300 height 32
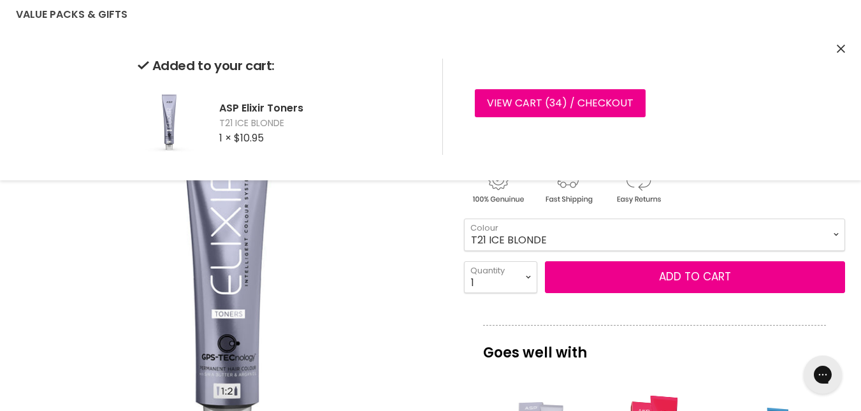
click at [841, 230] on select "T135 MUSHROOM BLONDE T2 PEARL BLONDE T21 ICE BLONDE T21S SUPER ICE BLONDE T22 L…" at bounding box center [654, 235] width 381 height 32
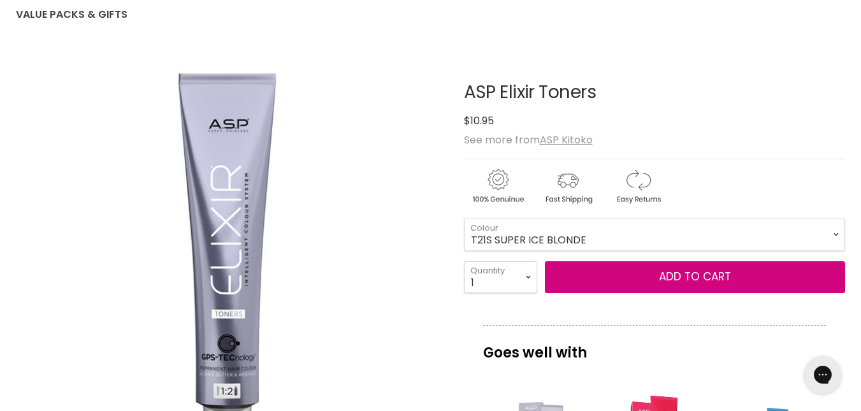
click at [464, 219] on select "T135 MUSHROOM BLONDE T2 PEARL BLONDE T21 ICE BLONDE T21S SUPER ICE BLONDE T22 L…" at bounding box center [654, 235] width 381 height 32
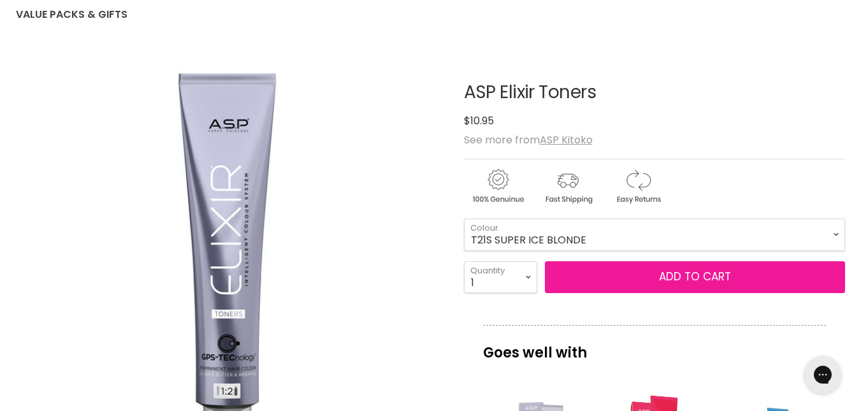
click at [727, 284] on button "Add to cart" at bounding box center [695, 277] width 300 height 32
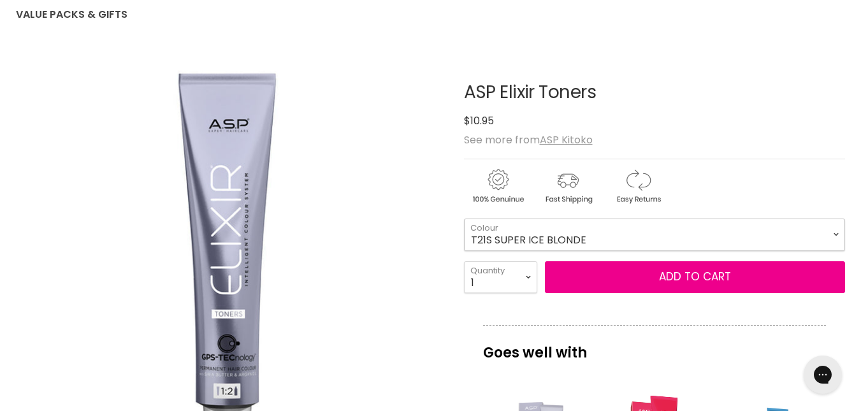
click at [834, 235] on select "T135 MUSHROOM BLONDE T2 PEARL BLONDE T21 ICE BLONDE T21S SUPER ICE BLONDE T22 L…" at bounding box center [654, 235] width 381 height 32
click at [464, 219] on select "T135 MUSHROOM BLONDE T2 PEARL BLONDE T21 ICE BLONDE T21S SUPER ICE BLONDE T22 L…" at bounding box center [654, 235] width 381 height 32
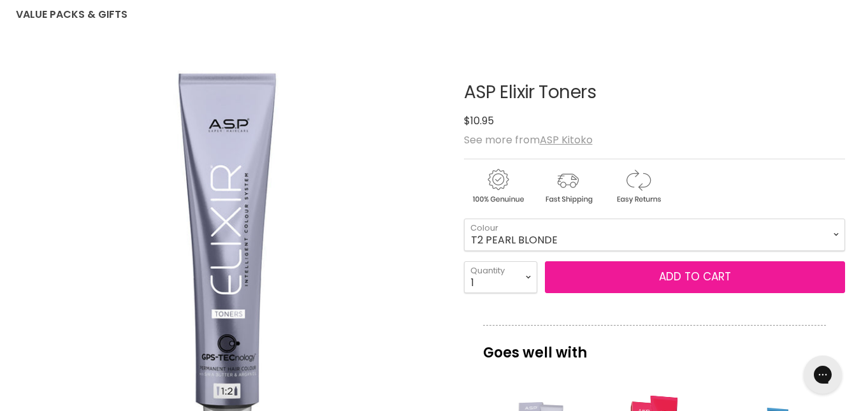
click at [689, 277] on button "Add to cart" at bounding box center [695, 277] width 300 height 32
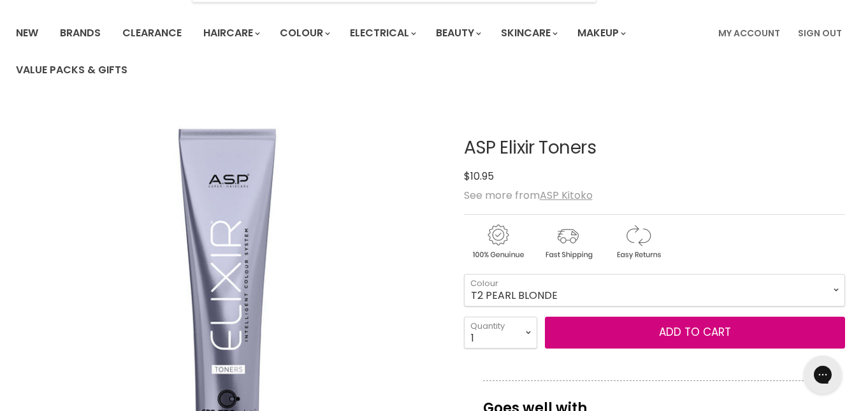
scroll to position [95, 0]
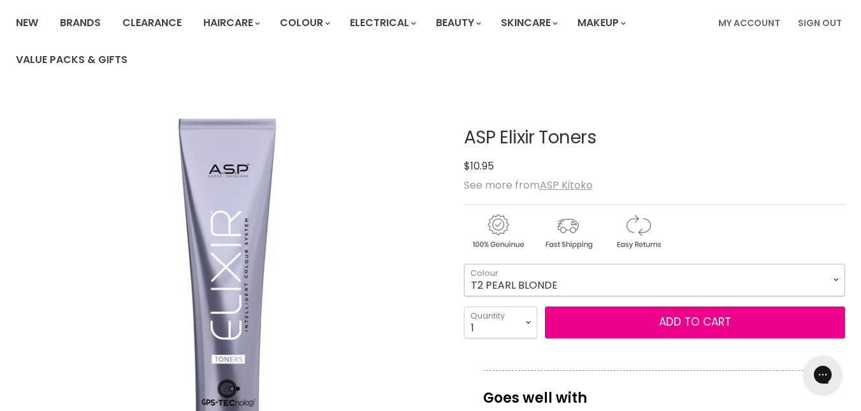
click at [839, 275] on select "T135 MUSHROOM BLONDE T2 PEARL BLONDE T21 ICE BLONDE T21S SUPER ICE BLONDE T22 L…" at bounding box center [654, 280] width 381 height 32
click at [464, 264] on select "T135 MUSHROOM BLONDE T2 PEARL BLONDE T21 ICE BLONDE T21S SUPER ICE BLONDE T22 L…" at bounding box center [654, 280] width 381 height 32
select select "GCM GRAPHITE COOL MIXER"
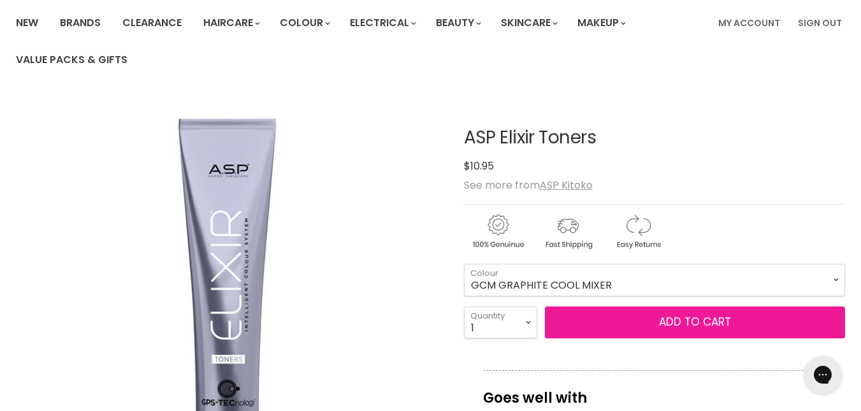
click at [778, 322] on button "Add to cart" at bounding box center [695, 323] width 300 height 32
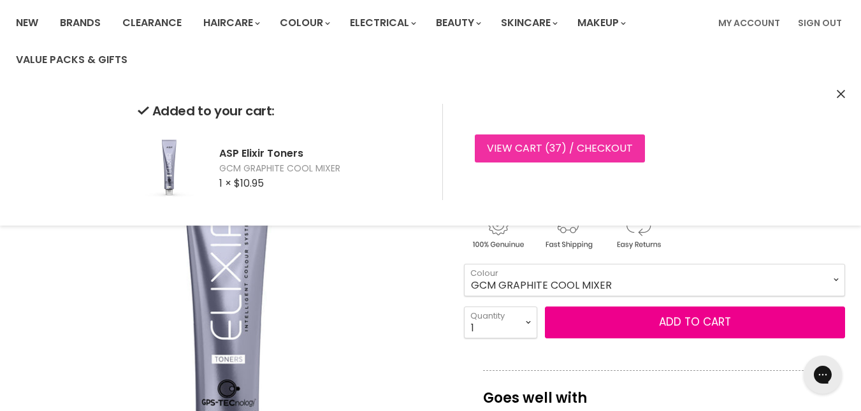
click at [500, 145] on link "View cart ( 37 ) / Checkout" at bounding box center [560, 148] width 170 height 28
